Goal: Communication & Community: Answer question/provide support

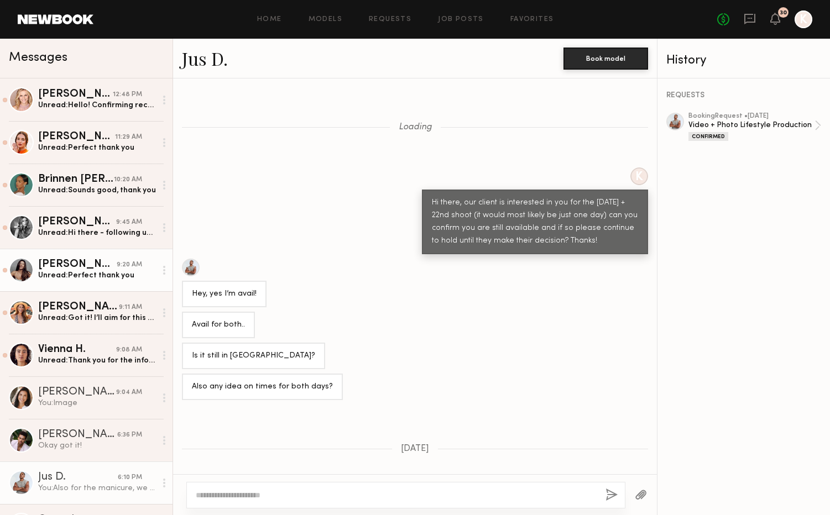
scroll to position [17, 0]
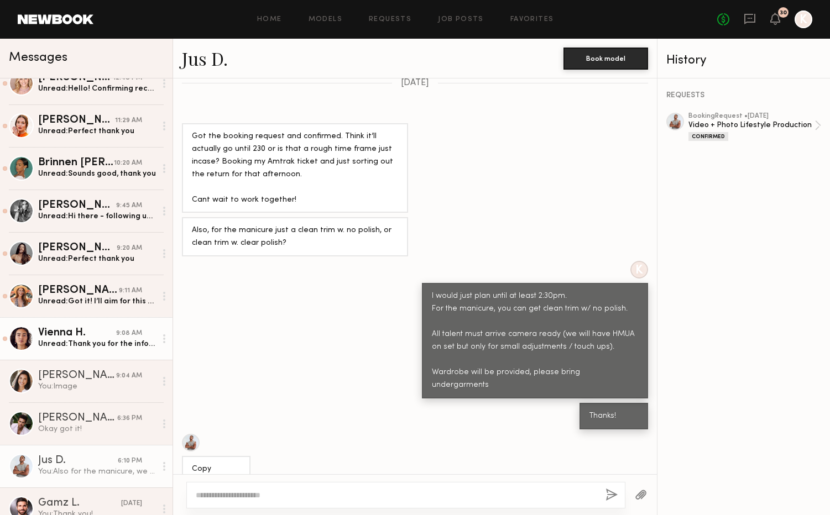
click at [92, 348] on div "Unread: Thank you for the info! Confirming" at bounding box center [97, 344] width 118 height 11
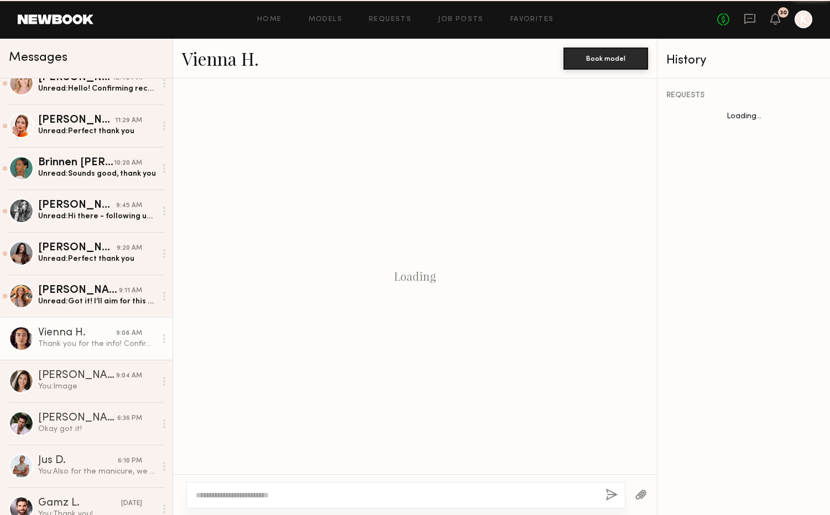
scroll to position [1178, 0]
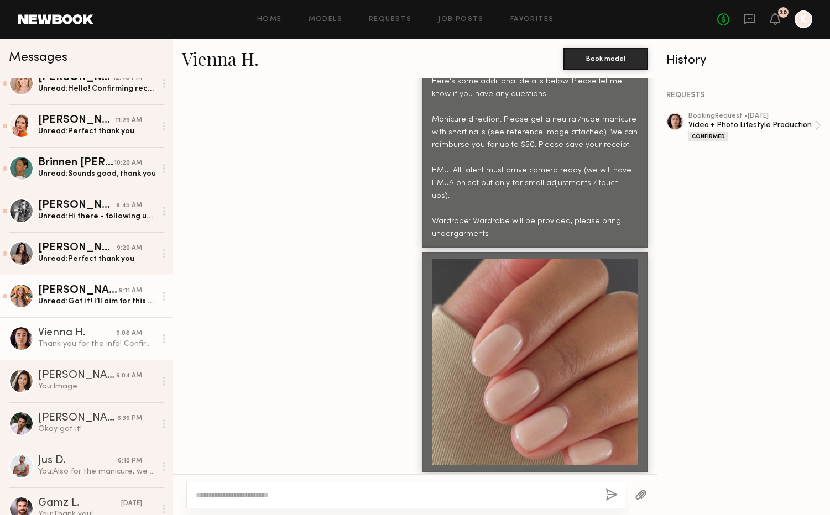
click at [78, 312] on link "[PERSON_NAME] 9:11 AM Unread: Got it! I’ll aim for this color and keep the rece…" at bounding box center [86, 296] width 172 height 43
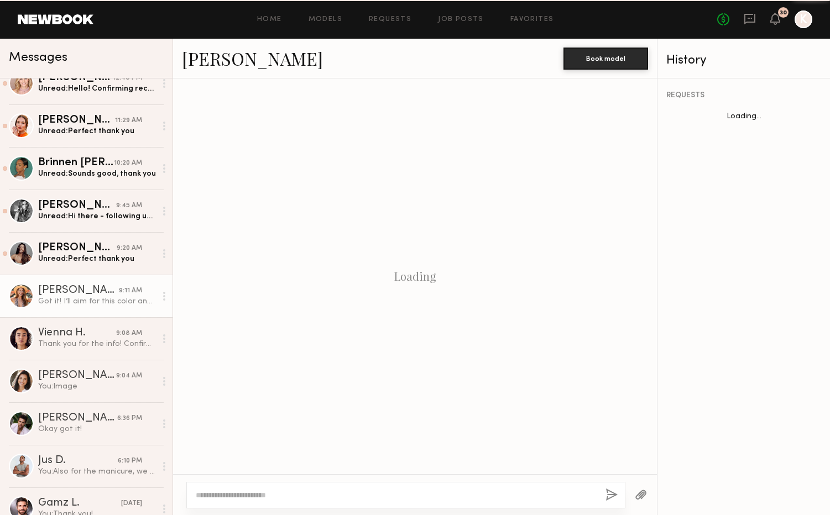
scroll to position [975, 0]
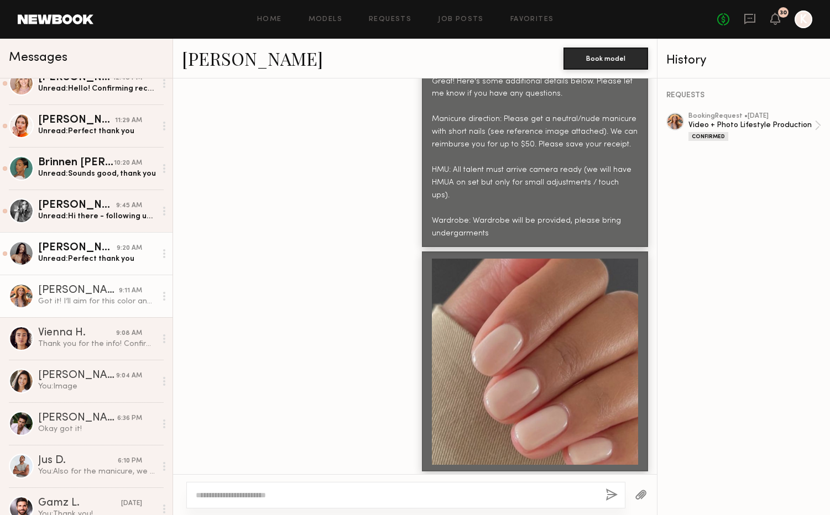
click at [80, 264] on link "[PERSON_NAME] 9:20 AM Unread: Perfect thank you" at bounding box center [86, 253] width 172 height 43
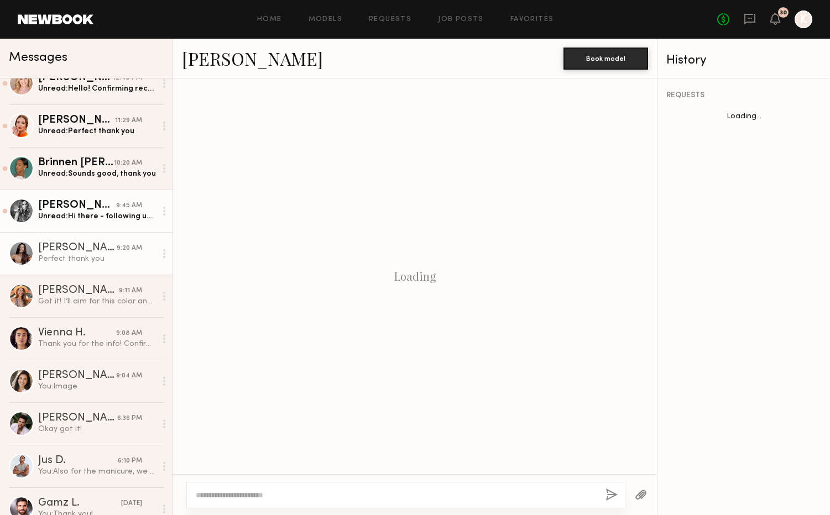
scroll to position [1171, 0]
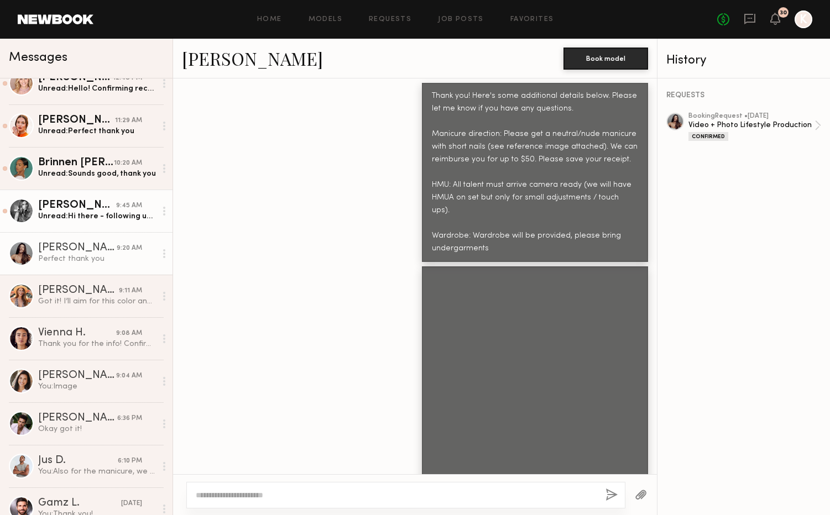
click at [86, 219] on div "Unread: Hi there - following up on the above. Thank you!" at bounding box center [97, 216] width 118 height 11
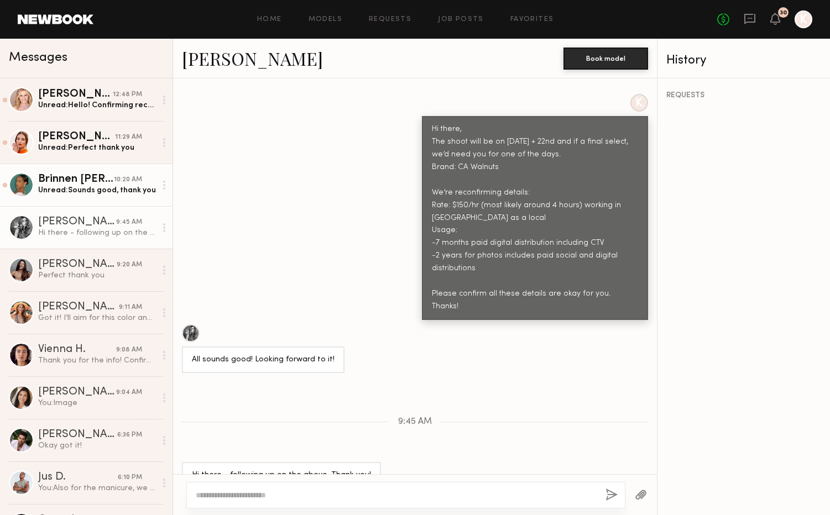
click at [82, 192] on div "Unread: Sounds good, thank you" at bounding box center [97, 190] width 118 height 11
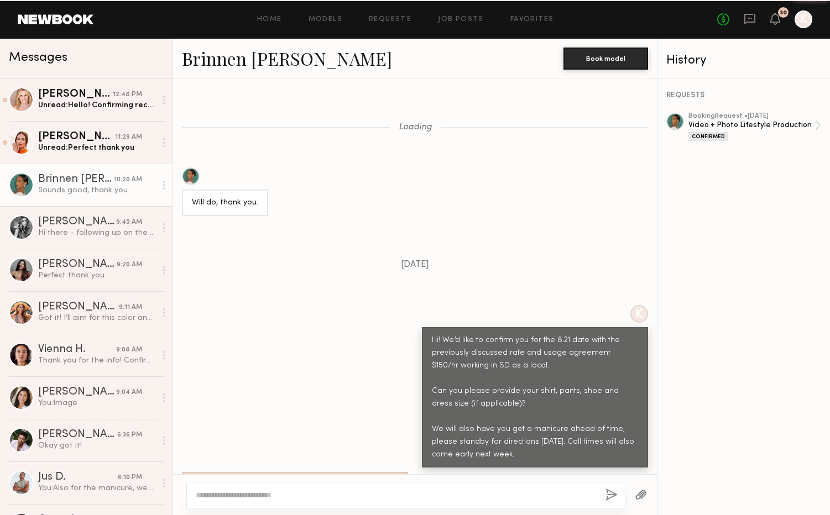
scroll to position [1037, 0]
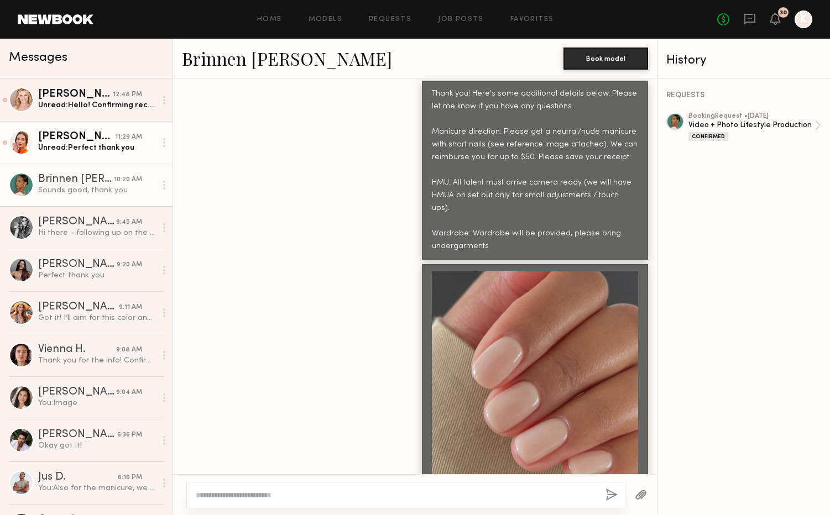
click at [76, 151] on div "Unread: Perfect thank you" at bounding box center [97, 148] width 118 height 11
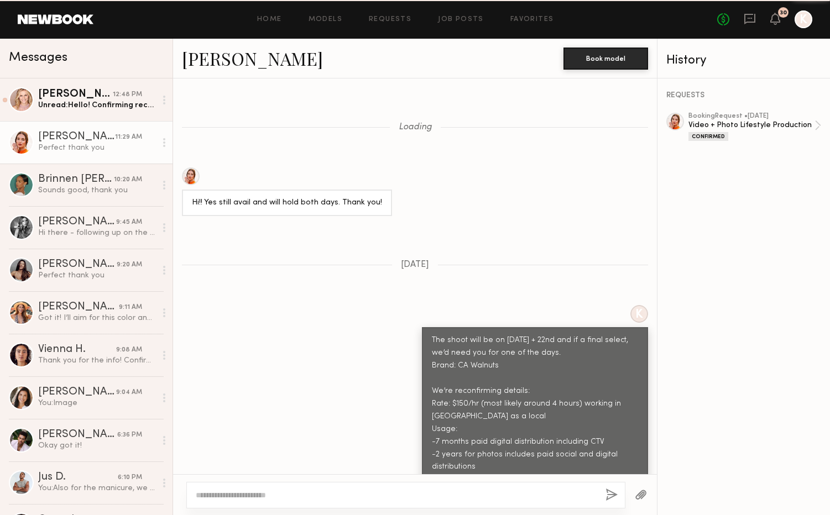
scroll to position [1203, 0]
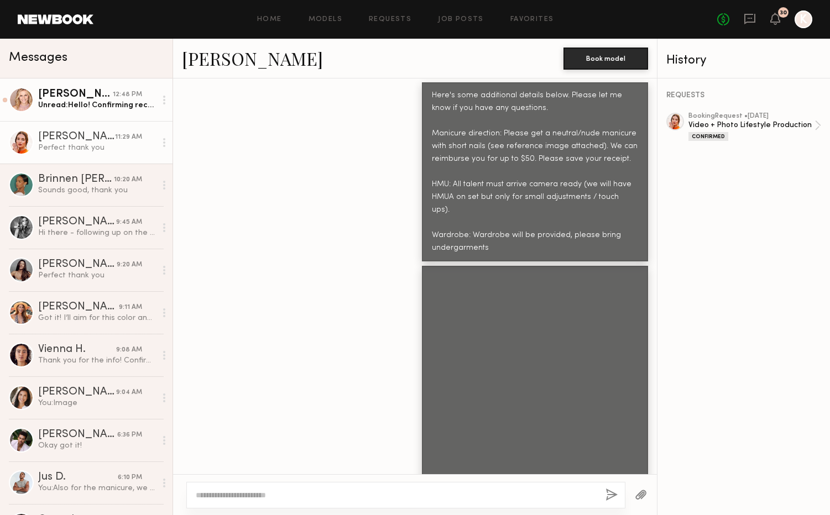
click at [72, 98] on div "[PERSON_NAME]" at bounding box center [75, 94] width 75 height 11
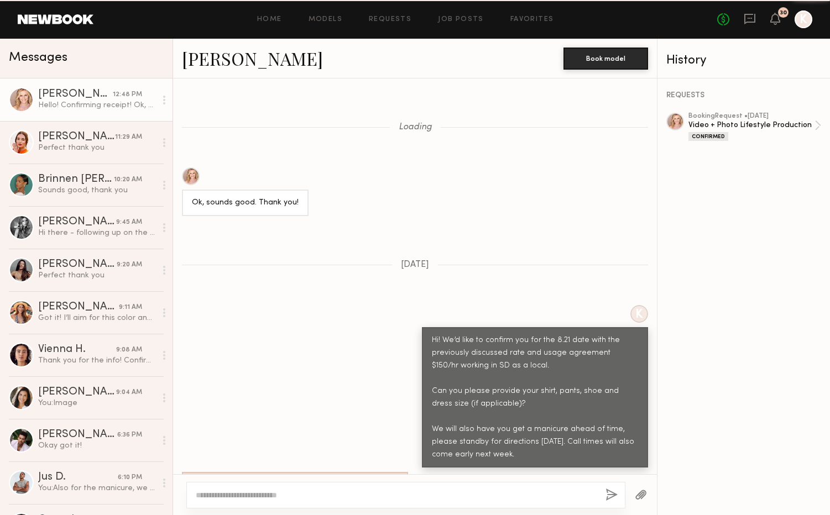
scroll to position [1130, 0]
